Goal: Transaction & Acquisition: Purchase product/service

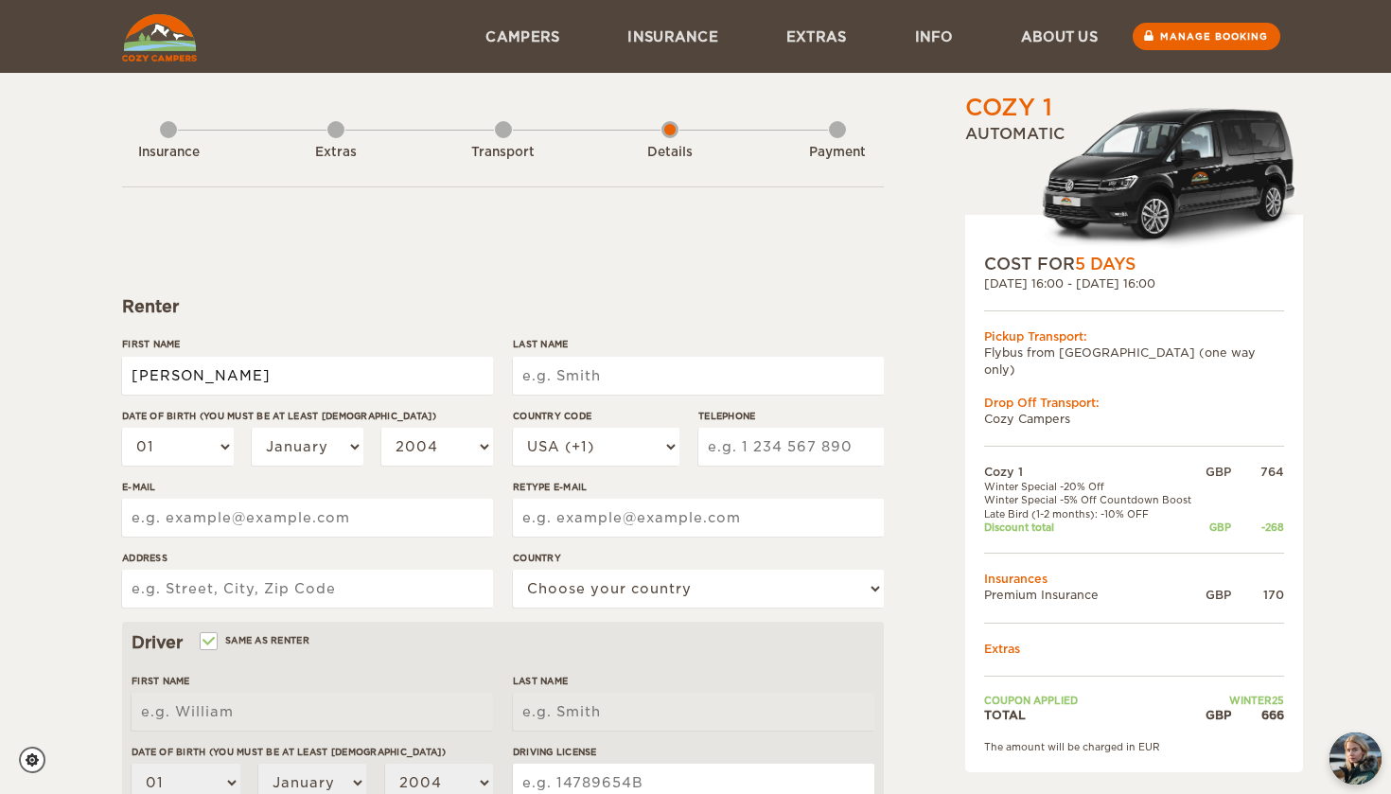
type input "[PERSON_NAME]"
type input "kowalik"
click at [204, 451] on select "01 02 03 04 05 06 07 08 09 10 11 12 13 14 15 16 17 18 19 20 21 22 23 24 25 26 2…" at bounding box center [178, 447] width 112 height 38
type input "kowalik"
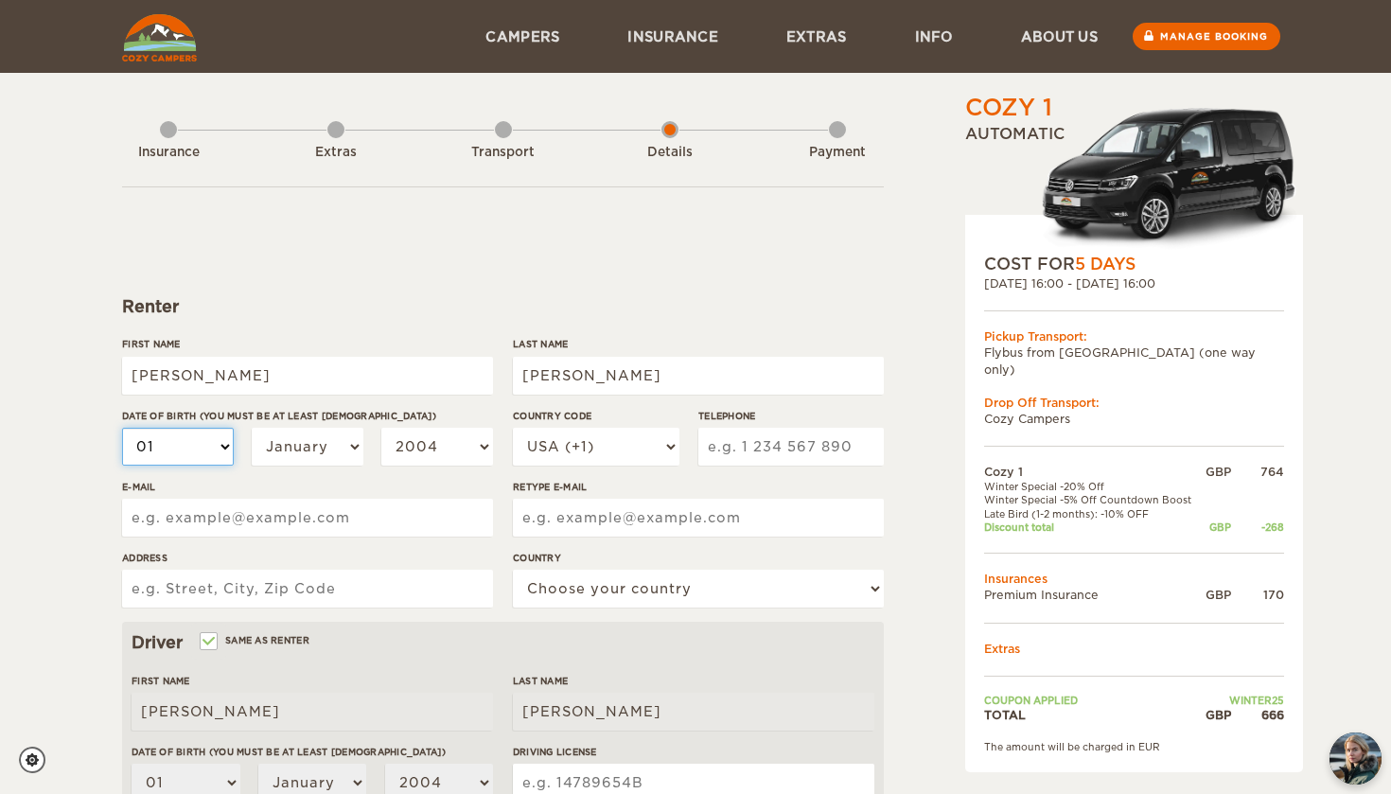
select select "04"
click at [297, 429] on select "January February March April May June July August September October November De…" at bounding box center [308, 447] width 112 height 38
select select "07"
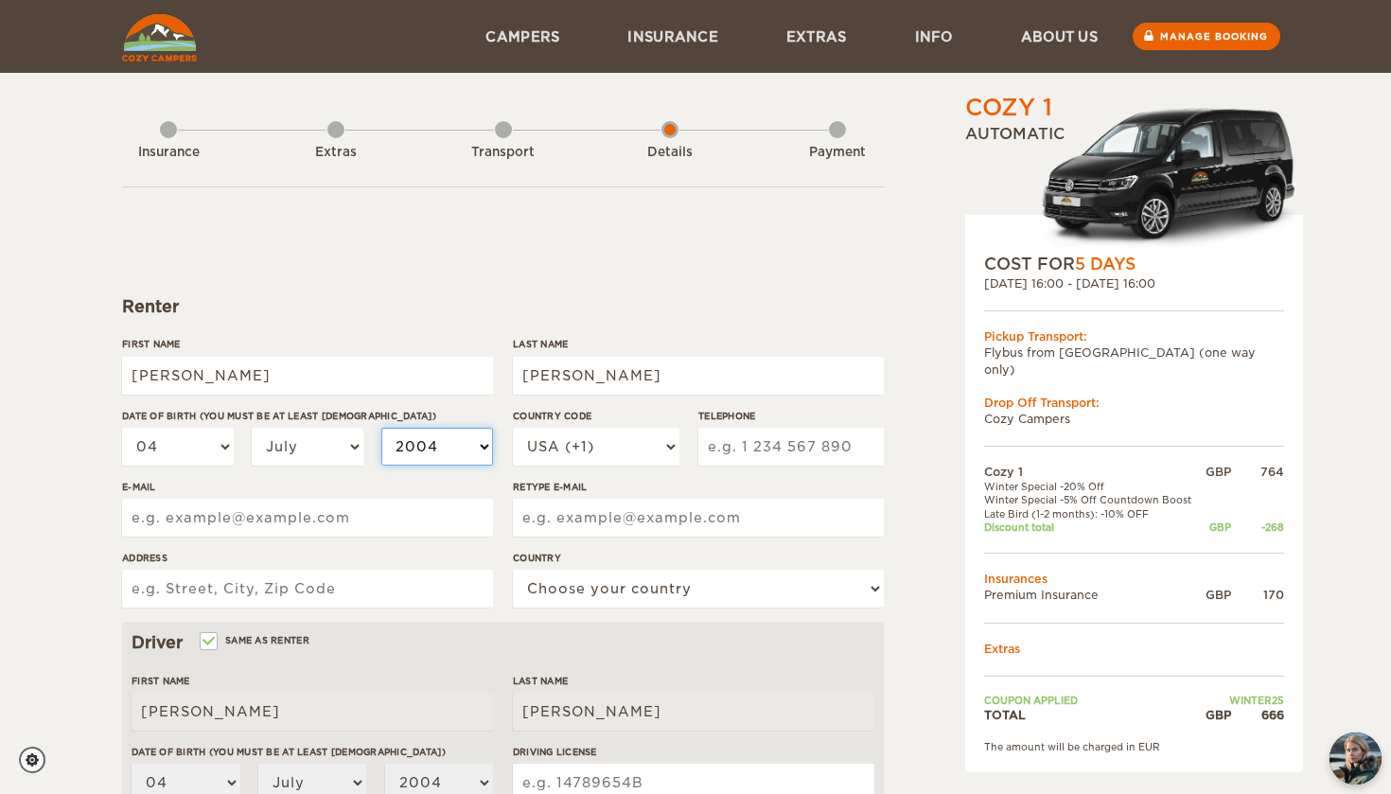
select select "2000"
type input "lillie_k@outlook.com"
type input "4, mount pleasant, luddendenfoot, halifax, HX6UR"
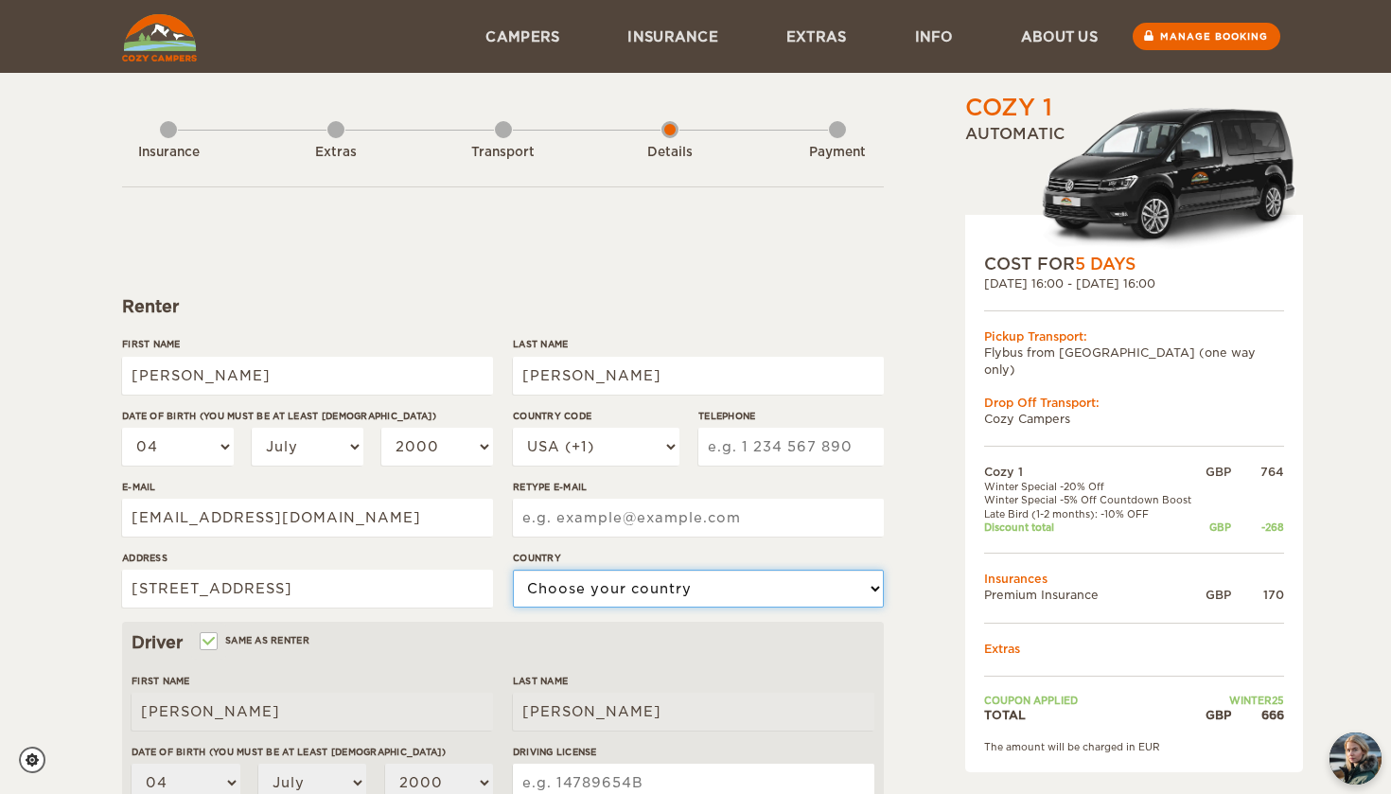
select select "221"
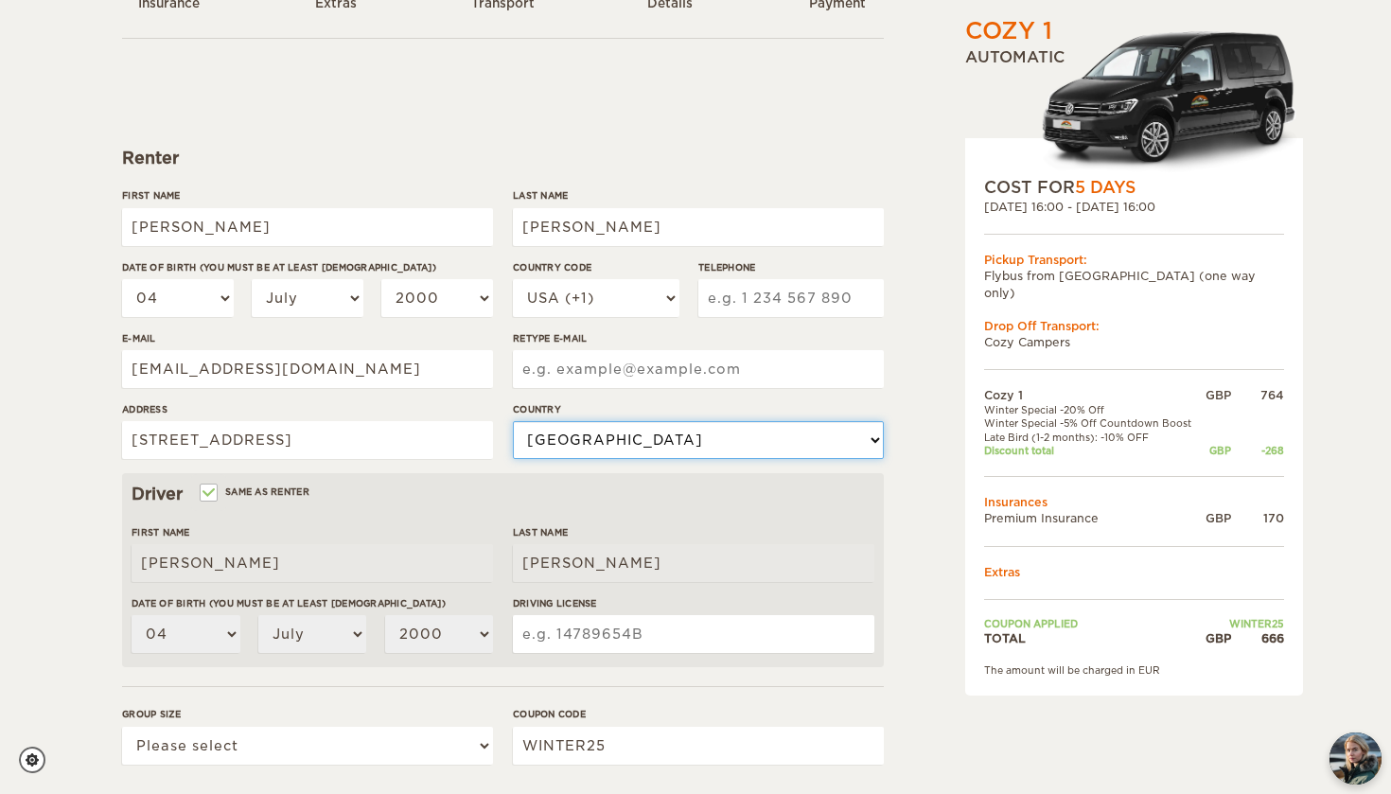
scroll to position [155, 0]
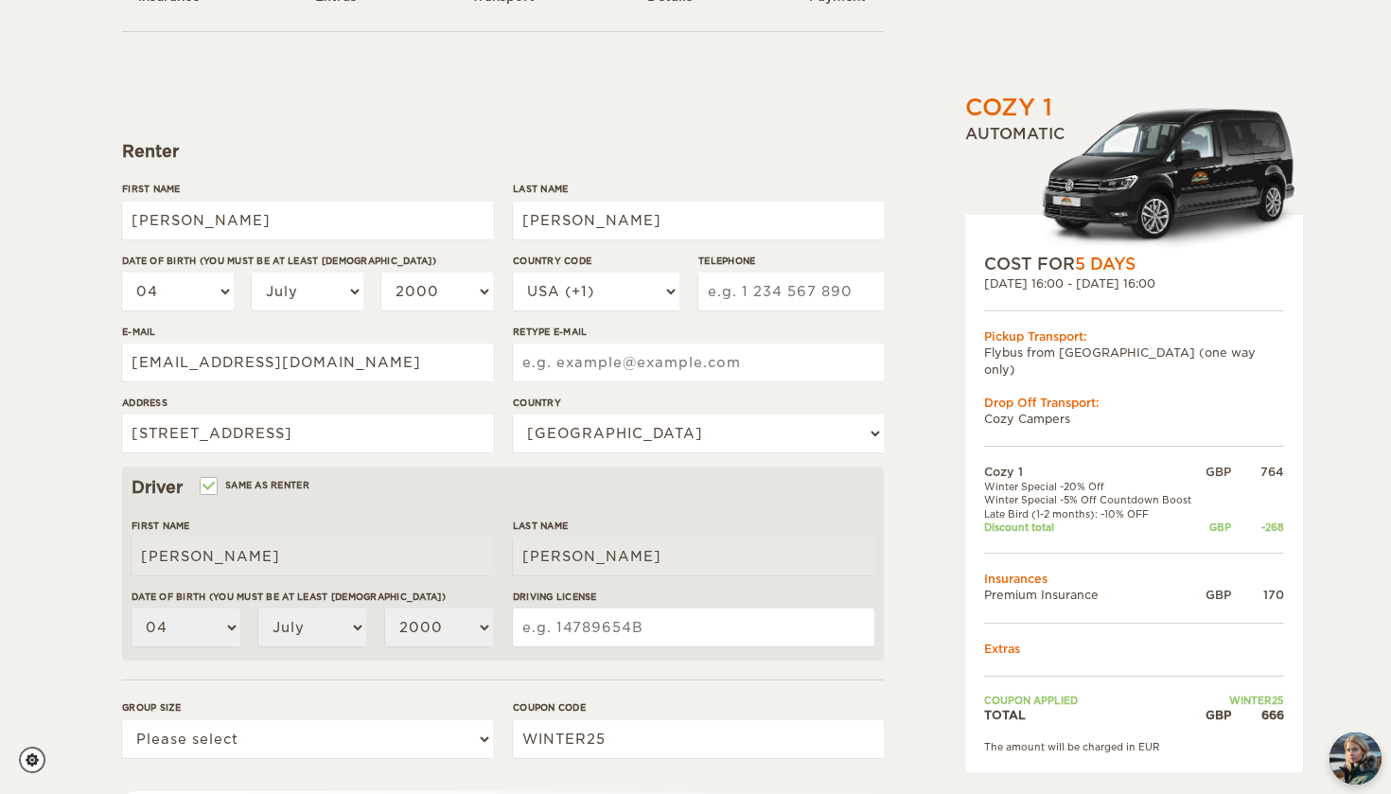
click at [212, 482] on input "Same as renter" at bounding box center [208, 488] width 12 height 12
checkbox input "false"
select select
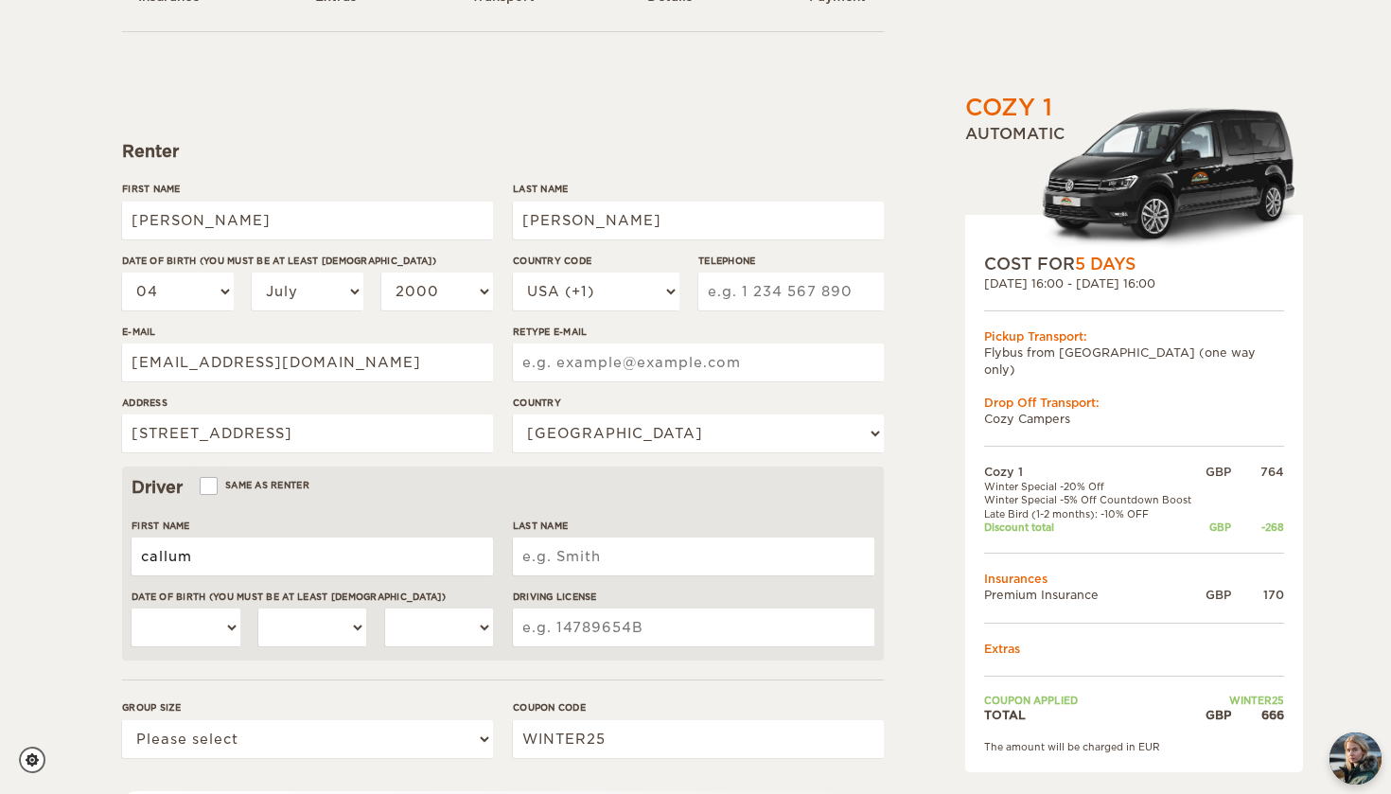
type input "callum"
type input "french"
select select "12"
select select "09"
select select "1999"
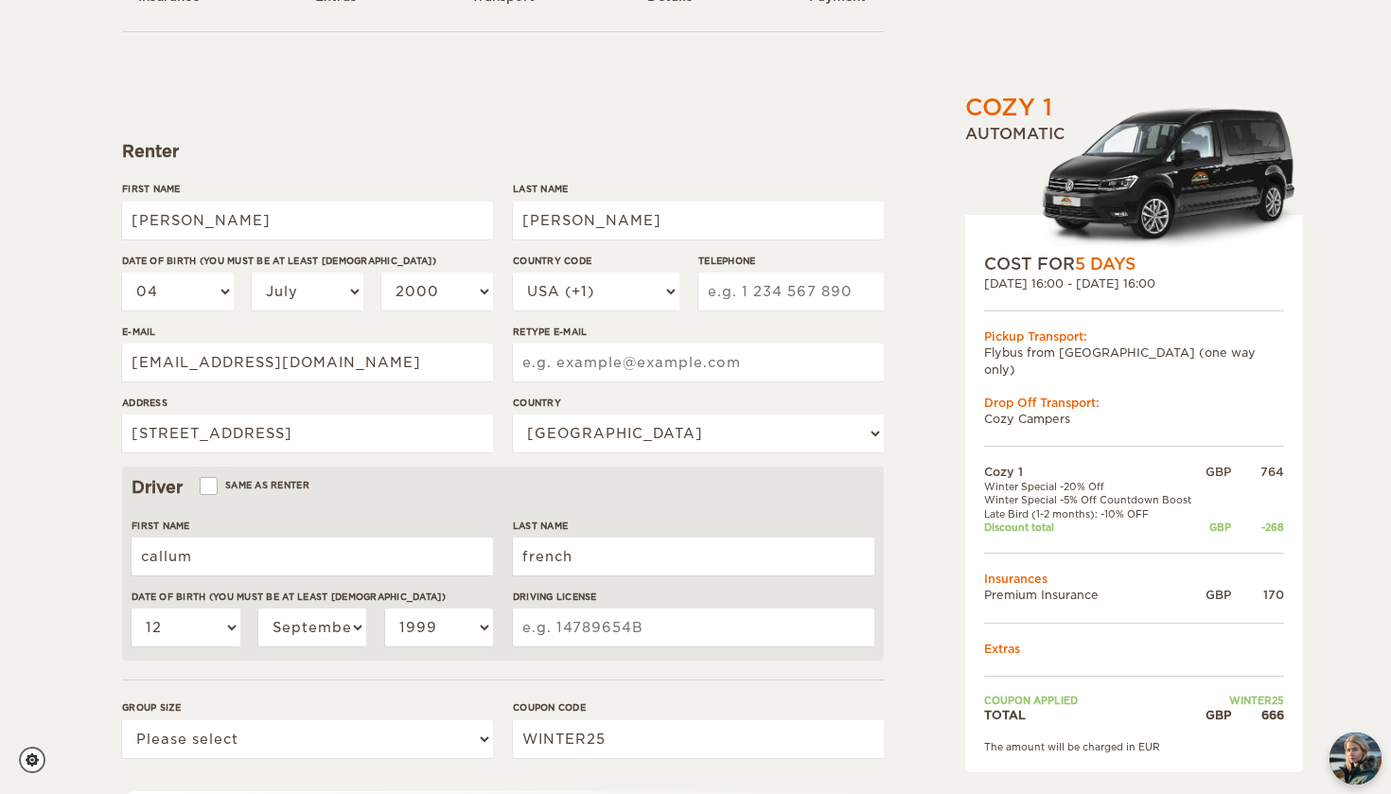
click at [642, 618] on input "Driving License" at bounding box center [693, 627] width 361 height 38
type input "lillie_k@outlook.com"
click at [664, 653] on div "Driving License" at bounding box center [693, 624] width 361 height 71
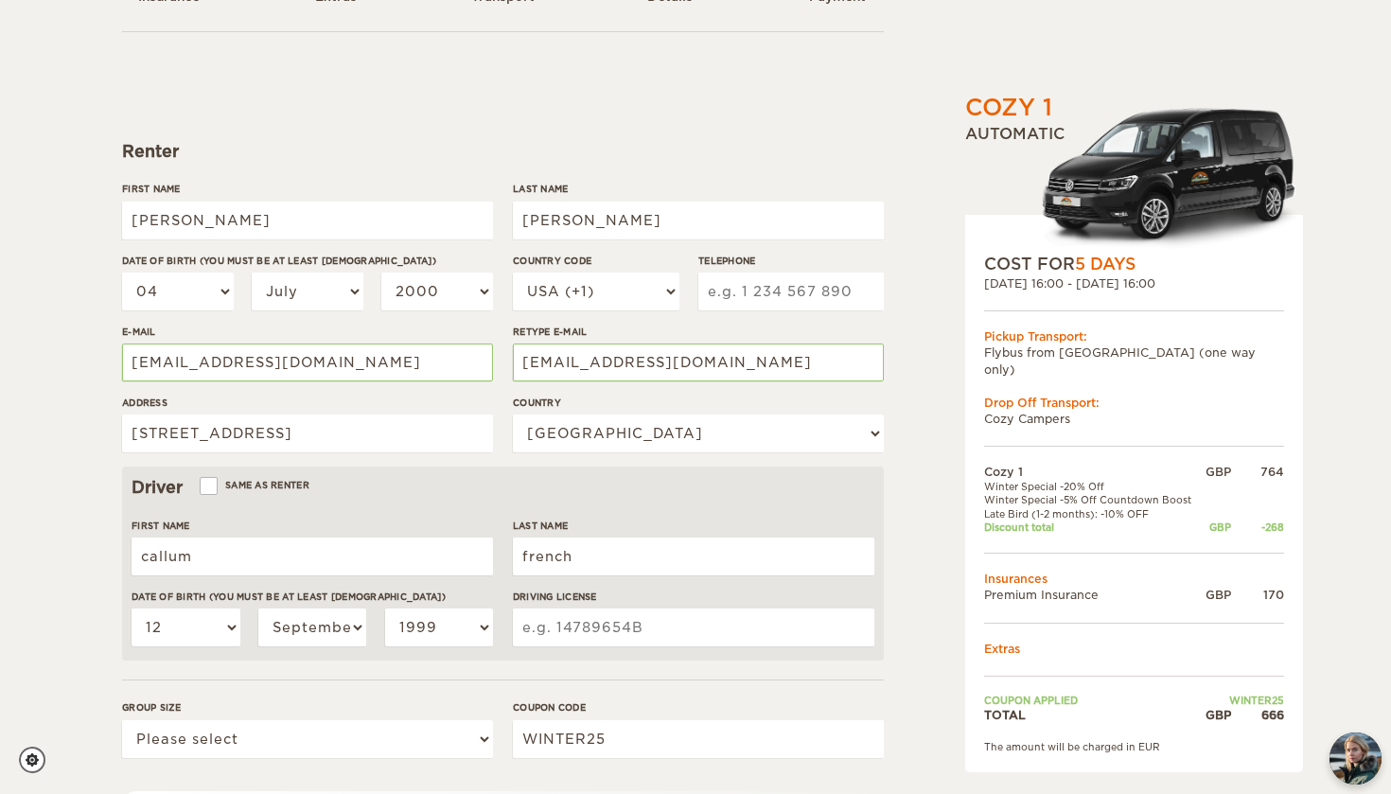
click at [664, 631] on input "Driving License" at bounding box center [693, 627] width 361 height 38
type input "FRENC909129CR9NW"
click at [657, 679] on hr at bounding box center [503, 679] width 762 height 1
click at [642, 286] on select "USA (+1) UK (+44) Germany (+49) Algeria (+213) Andorra (+376) Angola (+244) Ang…" at bounding box center [596, 291] width 167 height 38
select select "44"
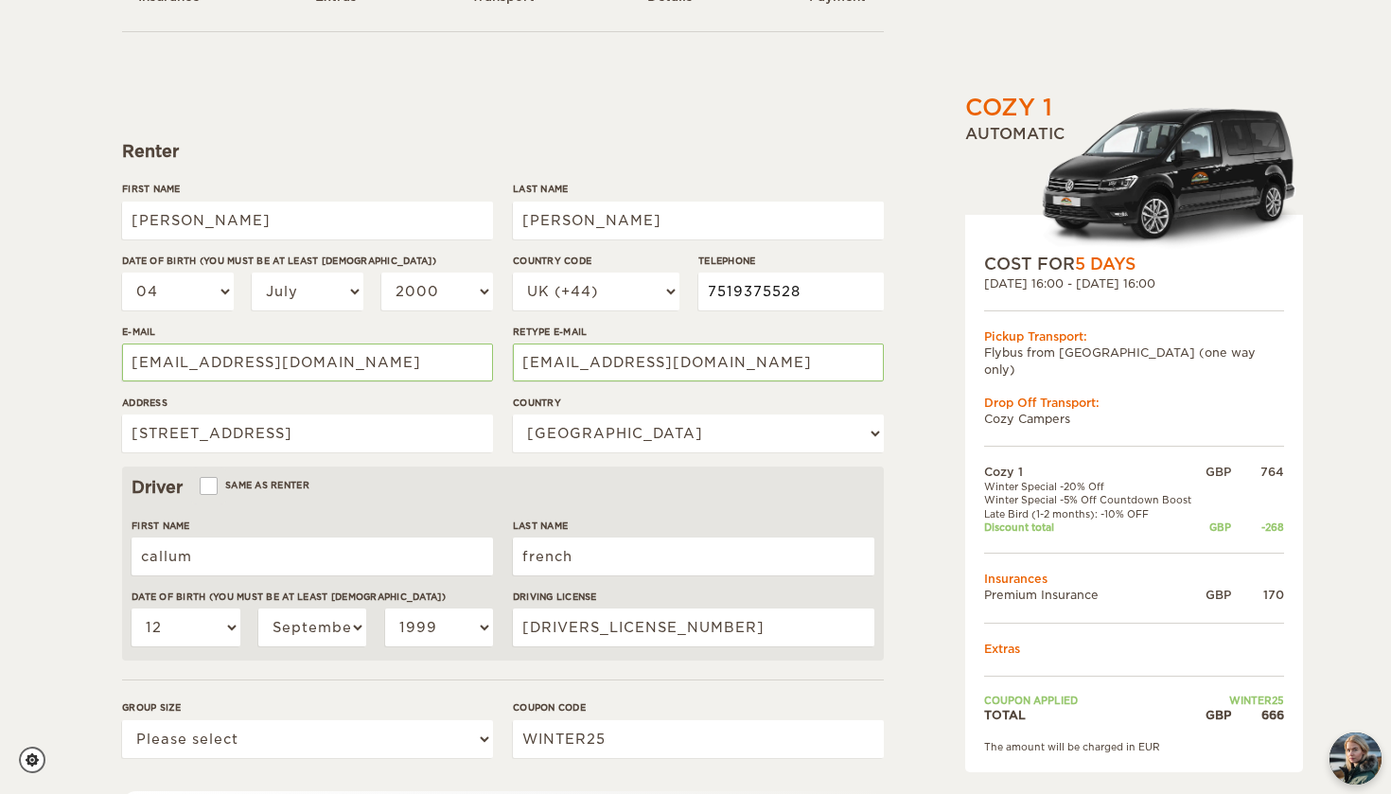
type input "7519375528"
click at [915, 340] on div "Cozy 1 Expand Collapse Total 666 GBP Automatic COST FOR 5 Days 14. Oct 2025 16:…" at bounding box center [1086, 496] width 366 height 1119
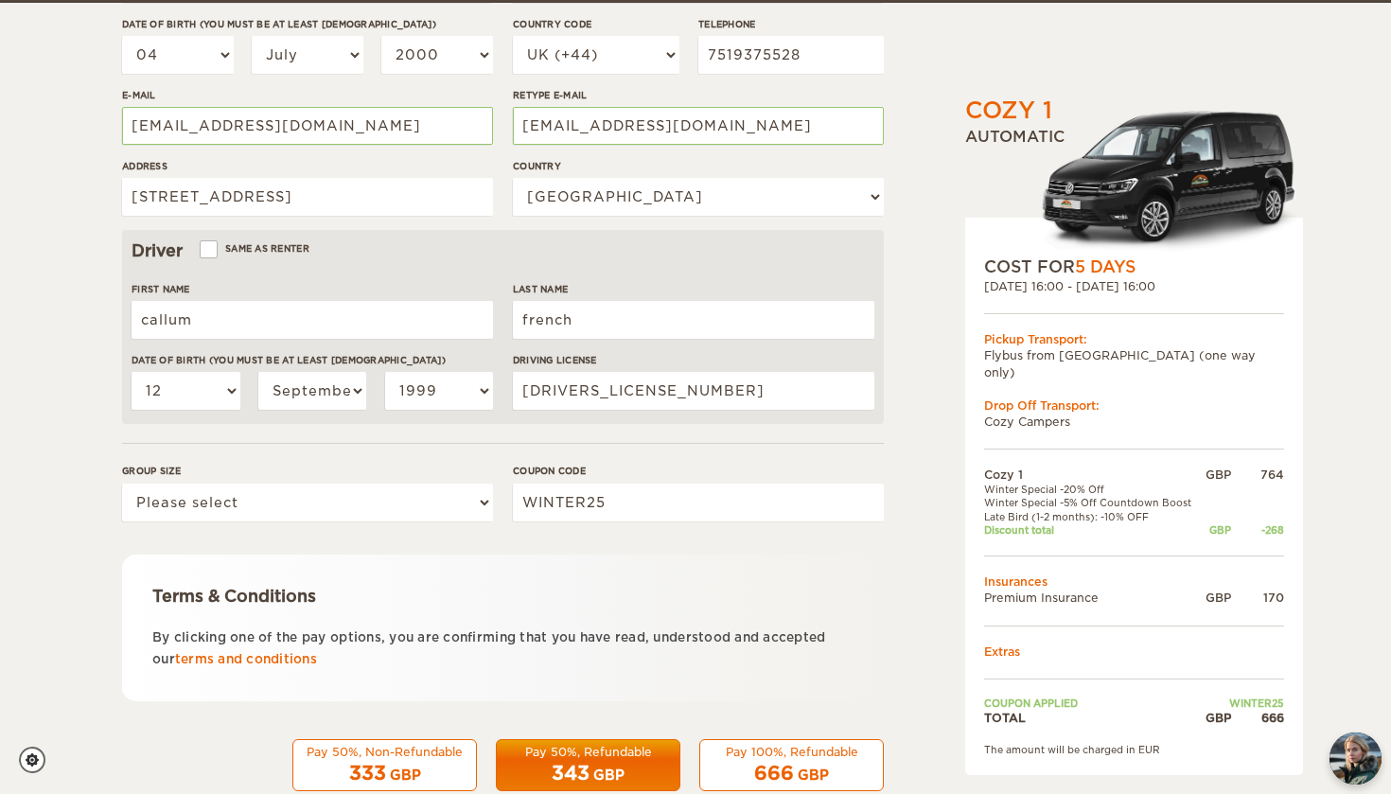
scroll to position [395, 0]
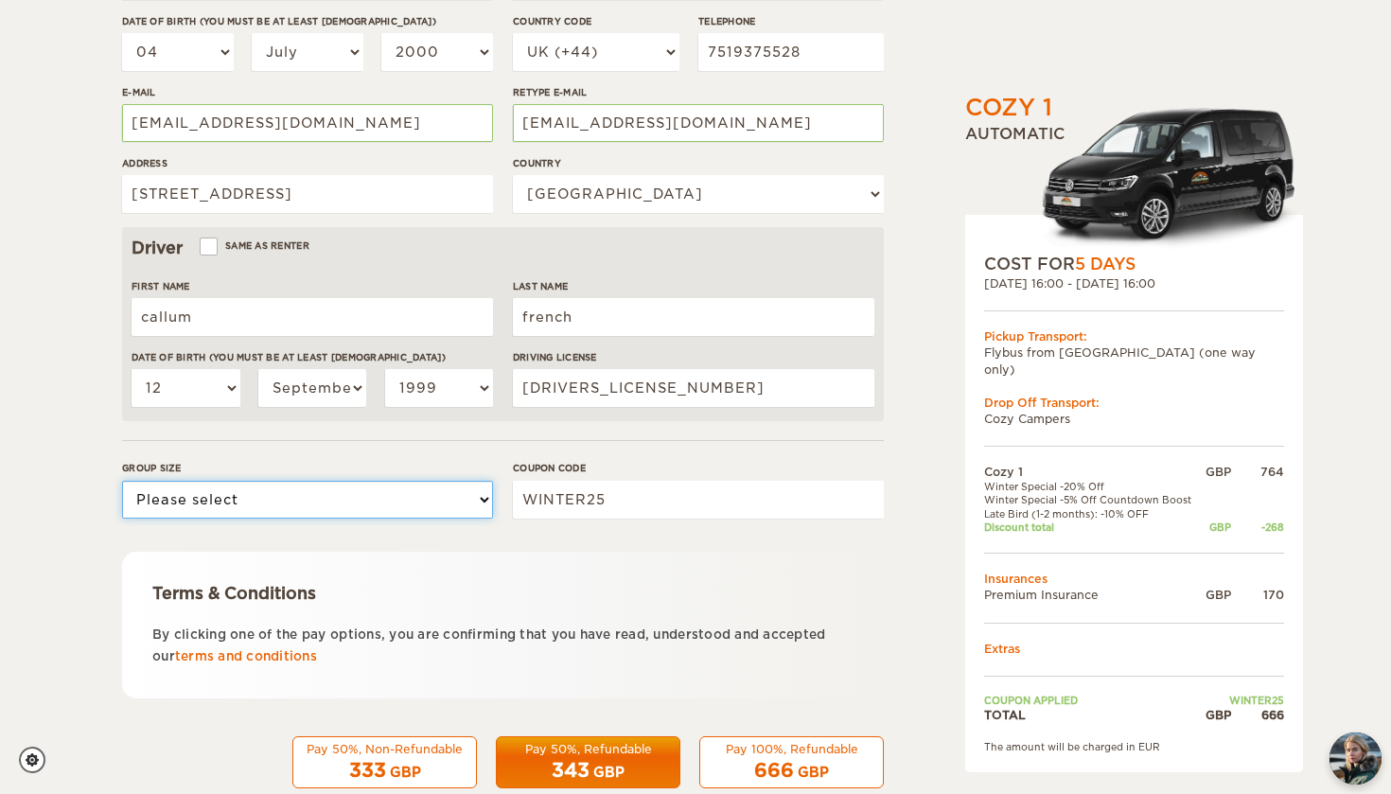
select select "2"
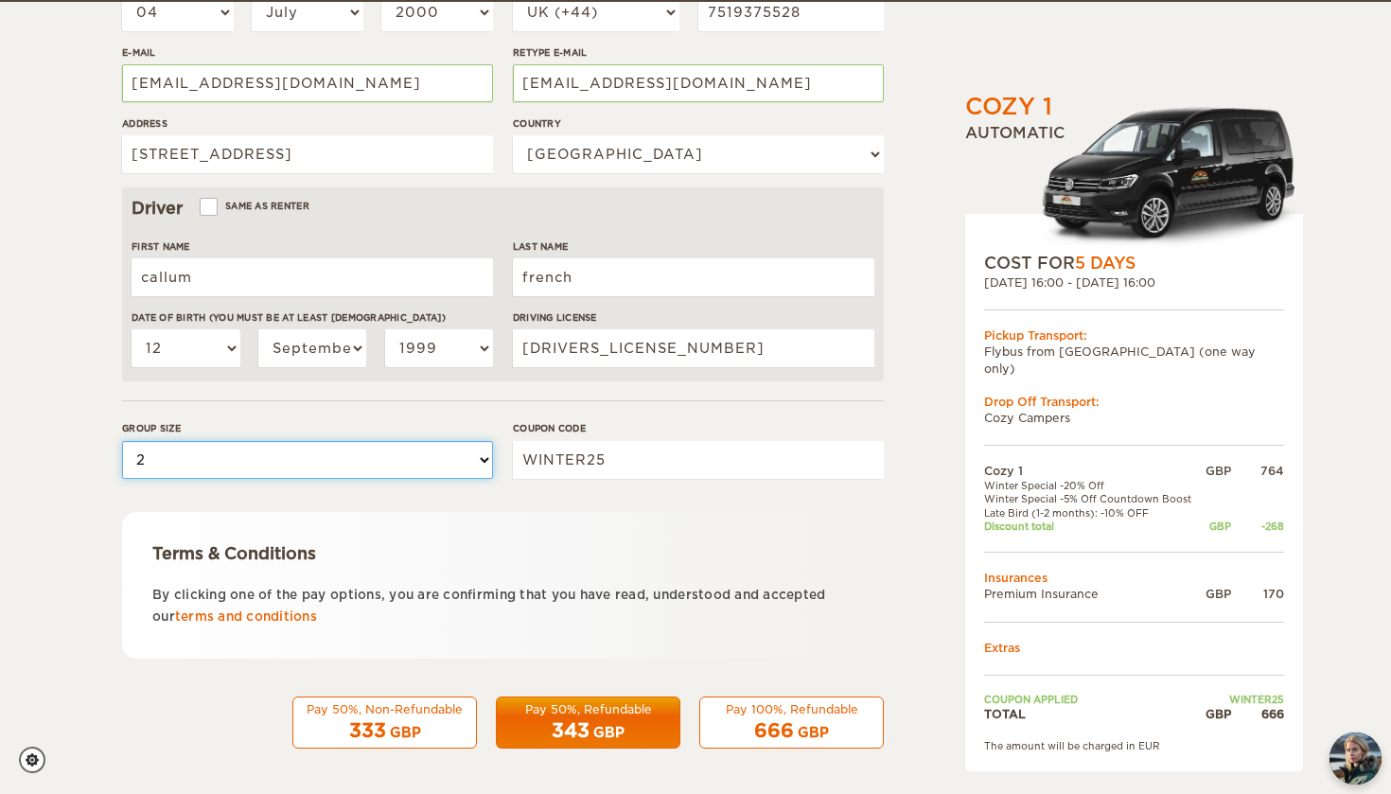
scroll to position [433, 0]
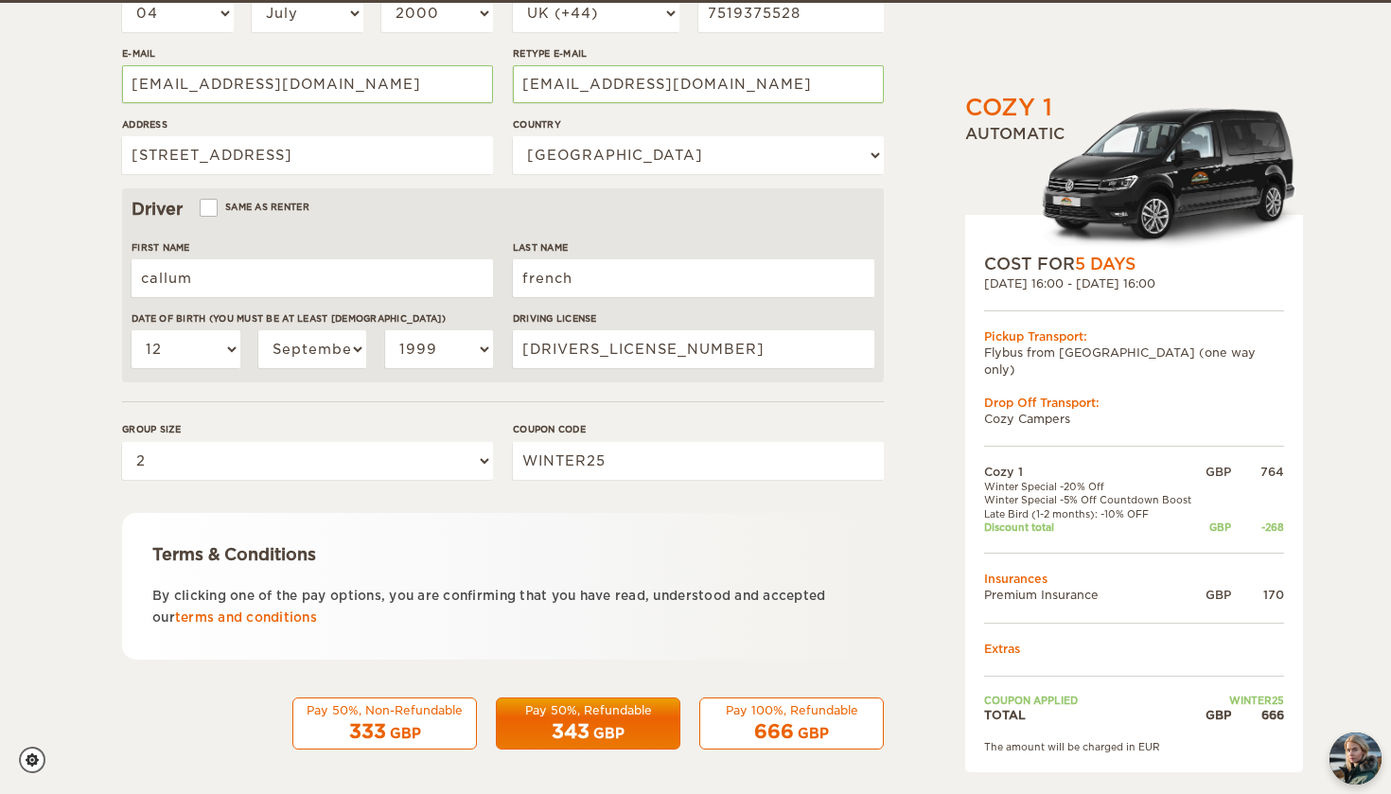
click at [831, 708] on div "Pay 100%, Refundable" at bounding box center [791, 710] width 160 height 16
click at [774, 718] on div "666 GBP" at bounding box center [791, 731] width 160 height 27
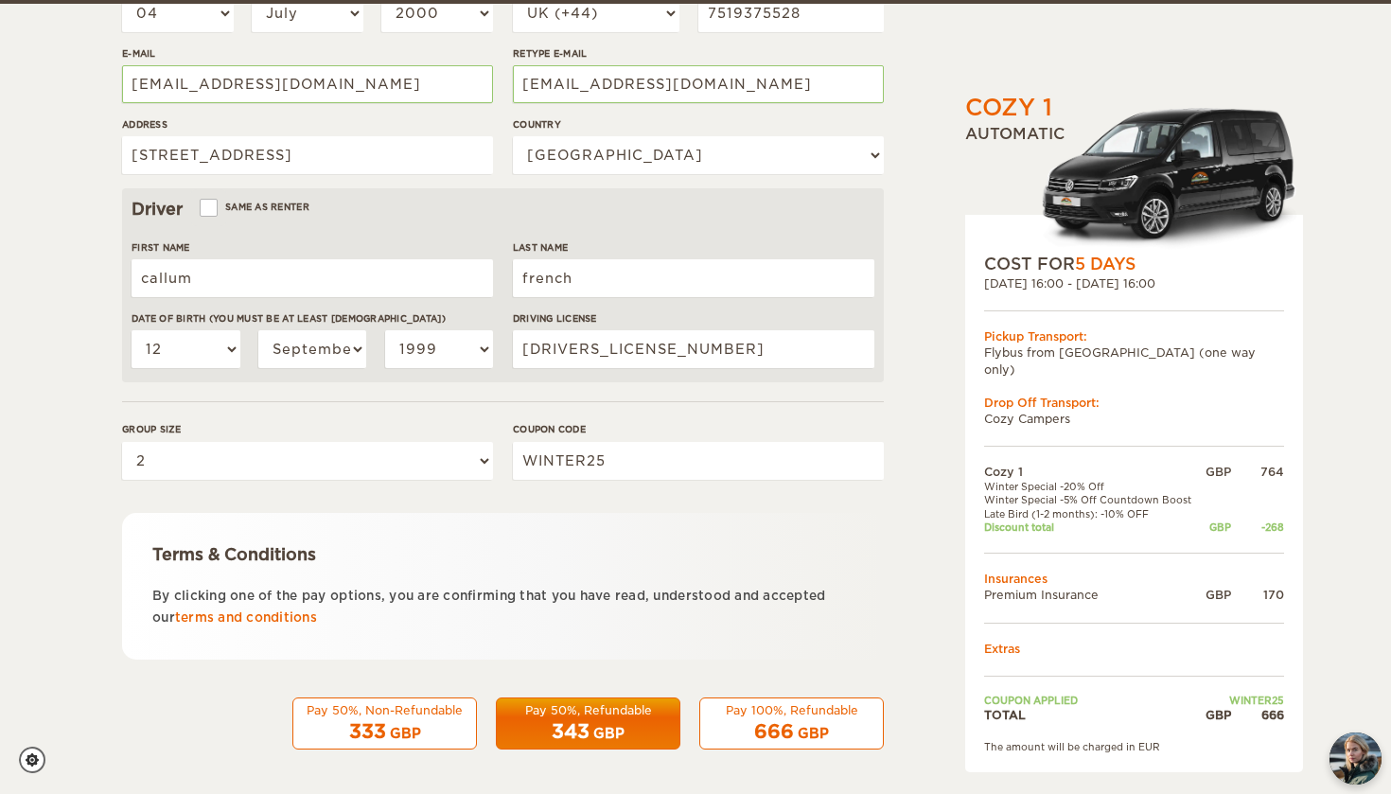
click at [599, 718] on div "343 GBP" at bounding box center [588, 731] width 160 height 27
click at [409, 726] on div "GBP" at bounding box center [405, 733] width 31 height 19
click at [408, 727] on div "GBP" at bounding box center [405, 733] width 31 height 19
click at [809, 718] on div "666 GBP" at bounding box center [791, 731] width 160 height 27
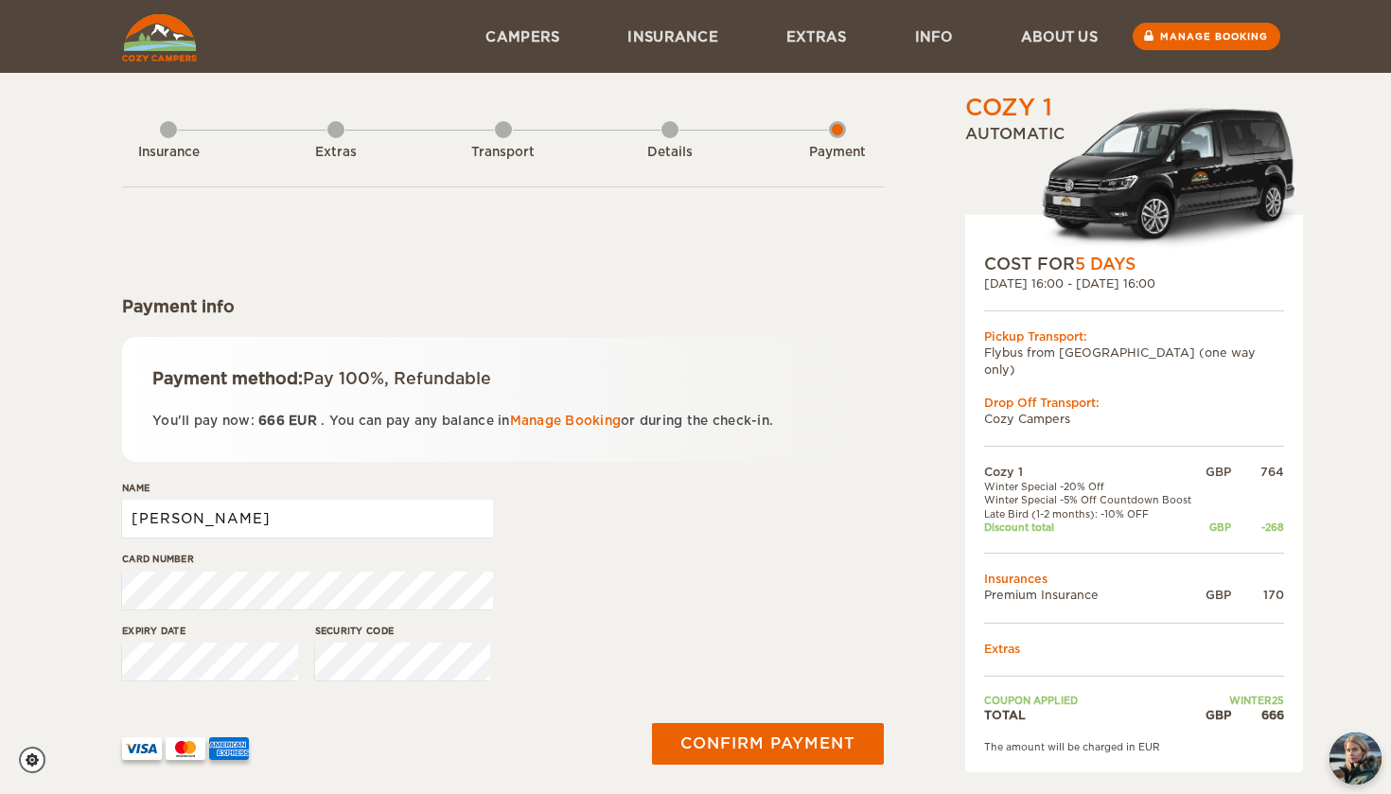
click at [258, 525] on input "[PERSON_NAME]" at bounding box center [307, 519] width 371 height 38
type input "K"
type input "LILLIE KOWALIK"
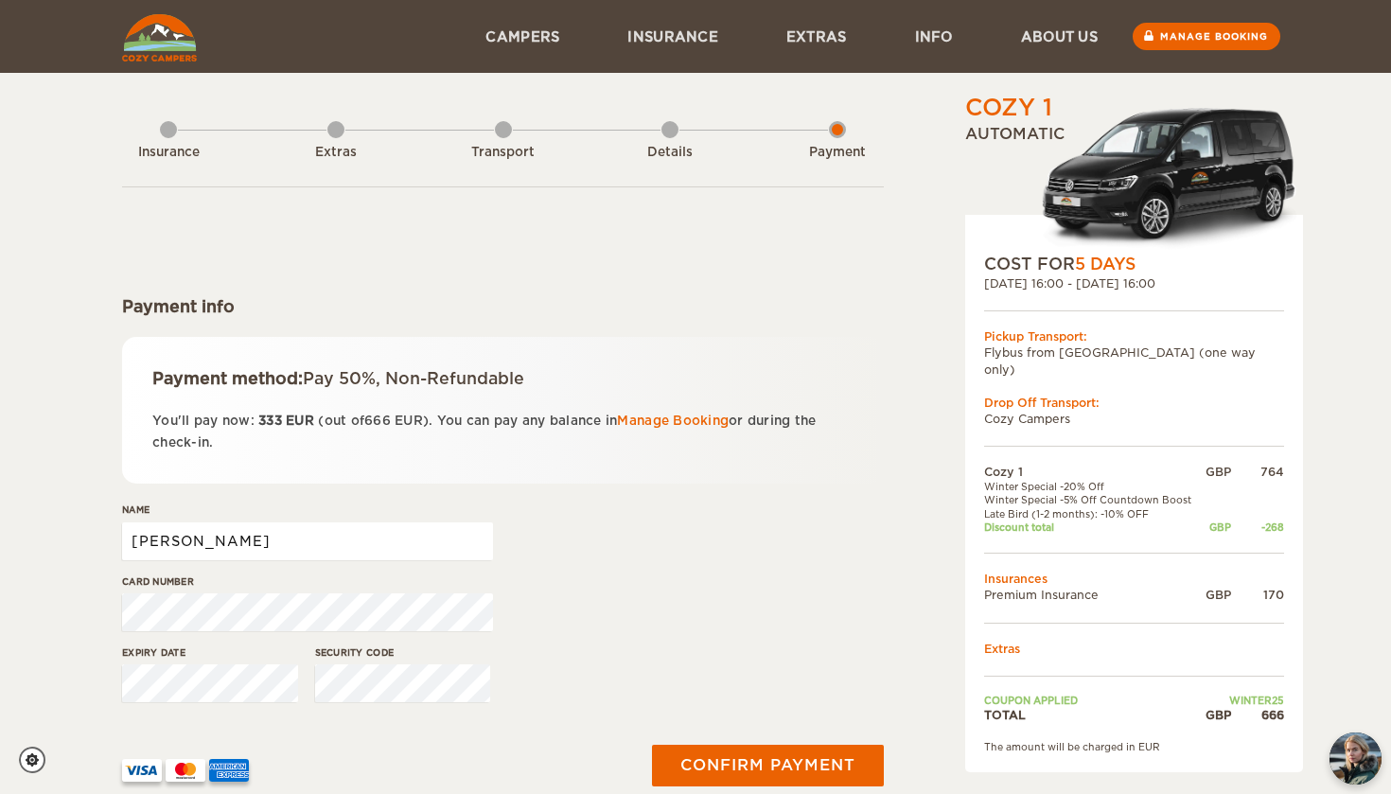
click at [308, 530] on input "[PERSON_NAME]" at bounding box center [307, 541] width 371 height 38
type input "[PERSON_NAME]"
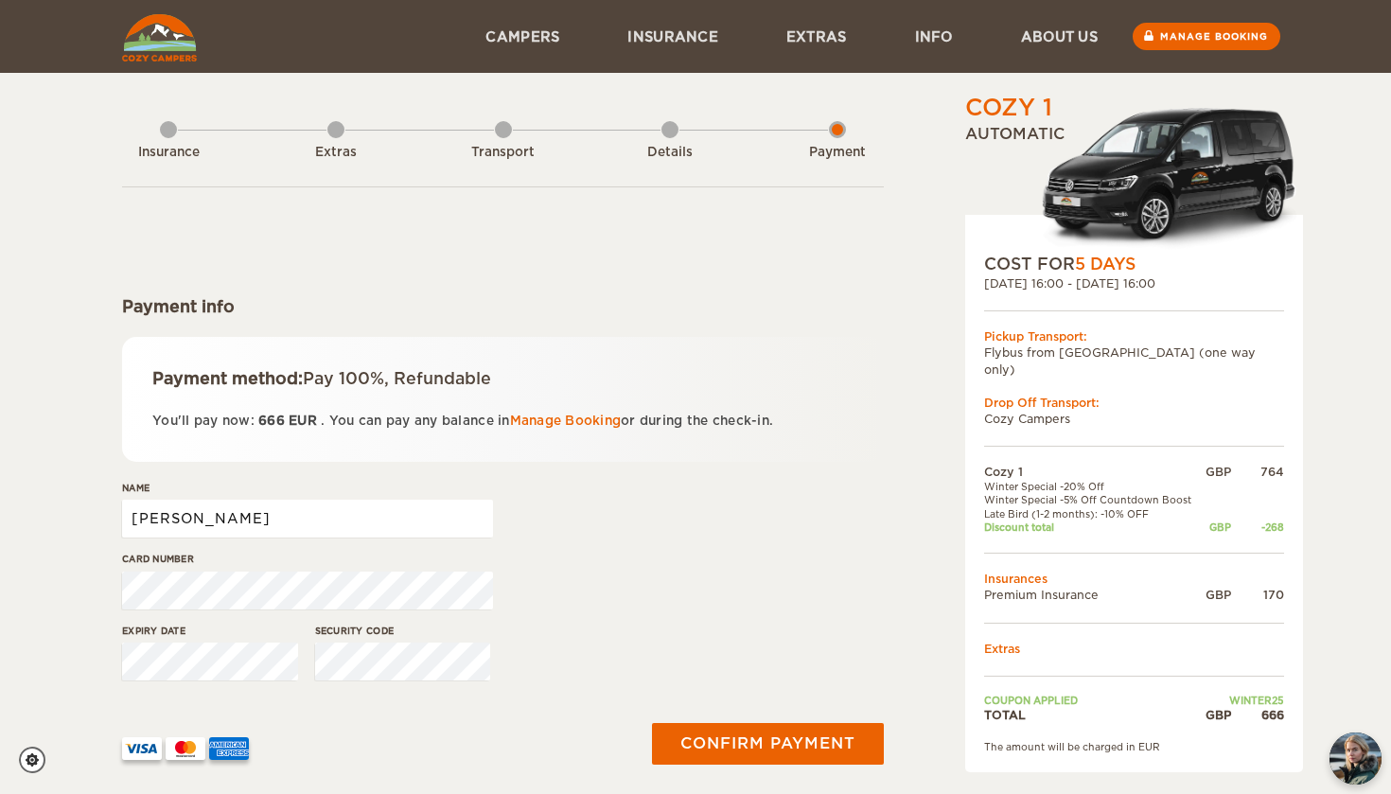
click at [288, 534] on input "[PERSON_NAME]" at bounding box center [307, 519] width 371 height 38
type input "m"
type input "[PERSON_NAME] [PERSON_NAME]"
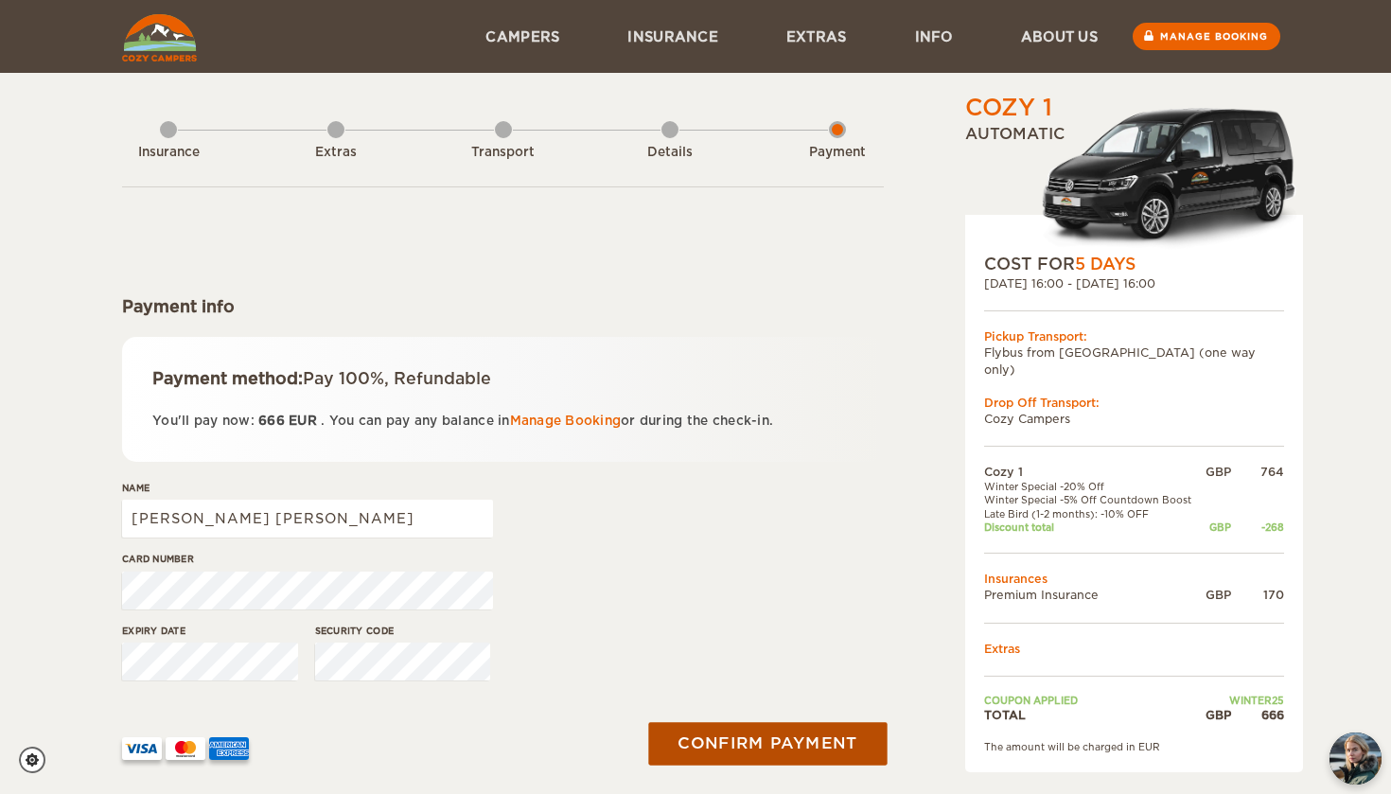
click at [815, 731] on button "Confirm payment" at bounding box center [767, 743] width 238 height 43
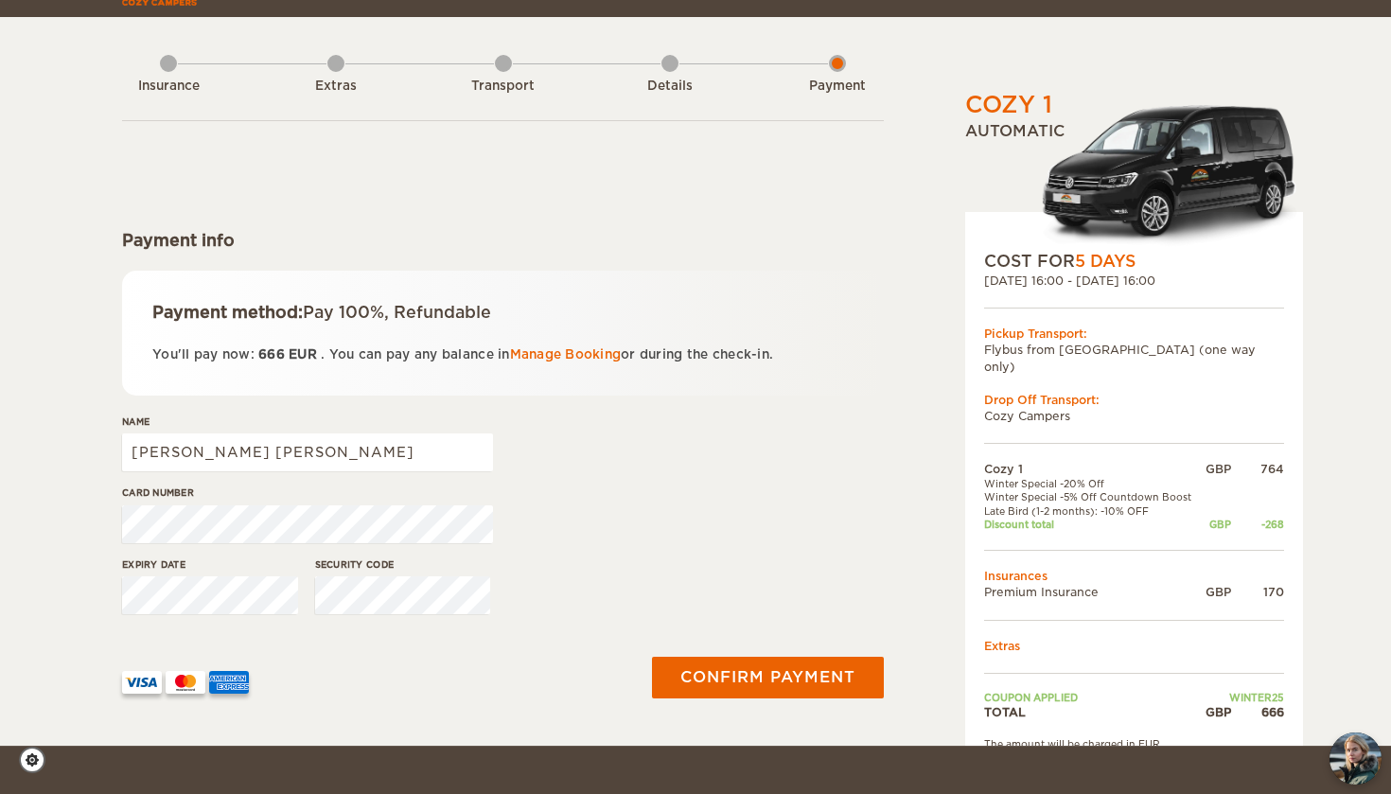
scroll to position [63, 0]
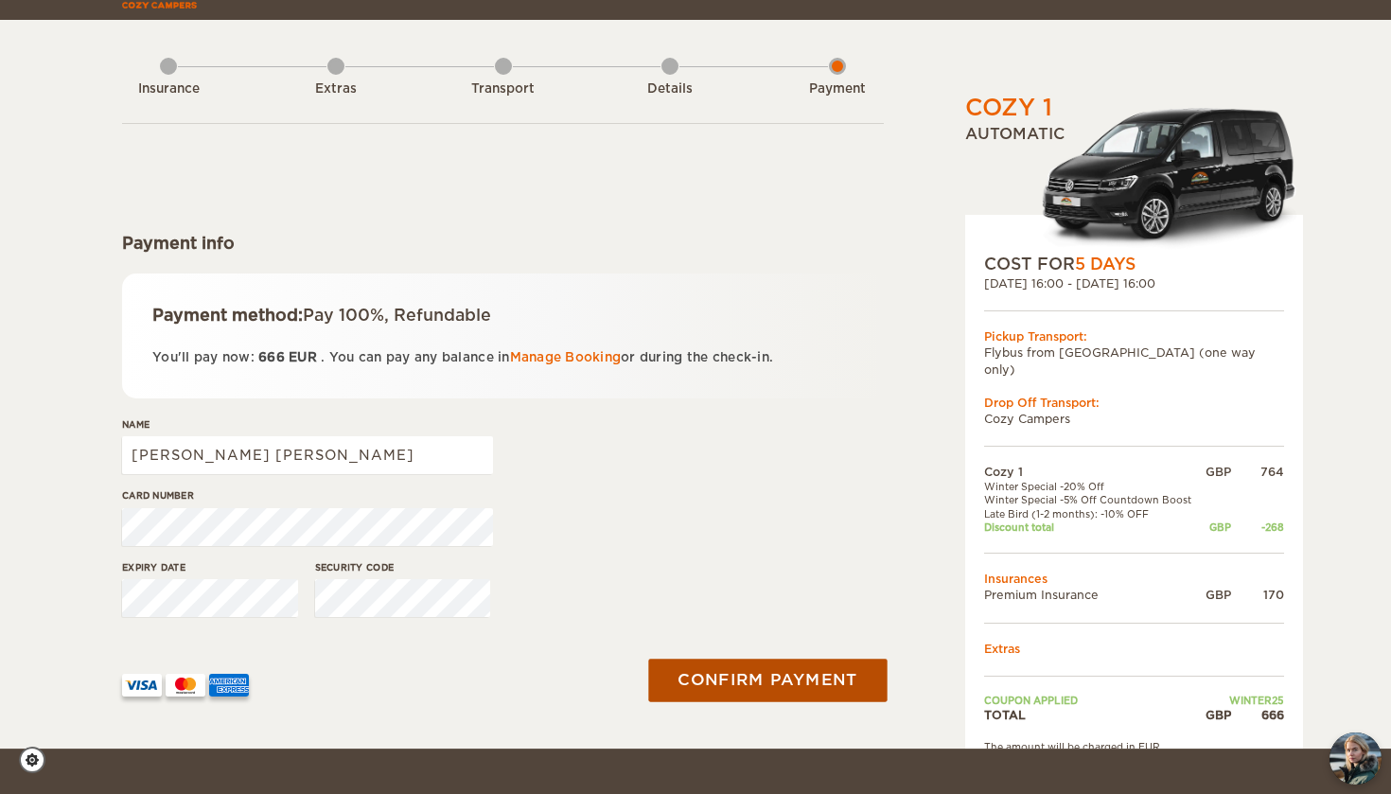
click at [787, 682] on button "Confirm payment" at bounding box center [767, 679] width 238 height 43
